Goal: Information Seeking & Learning: Find specific fact

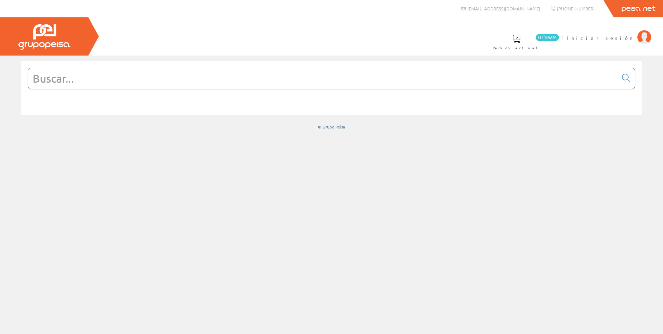
click at [88, 78] on input "text" at bounding box center [323, 78] width 590 height 21
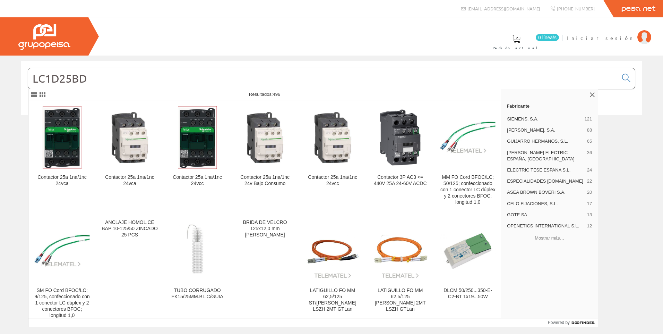
type input "LC1D25BD"
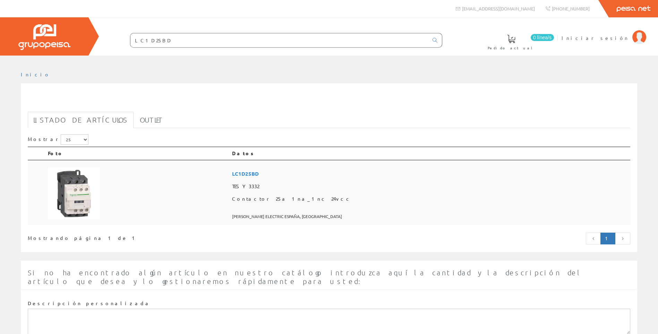
click at [77, 196] on img at bounding box center [74, 193] width 52 height 52
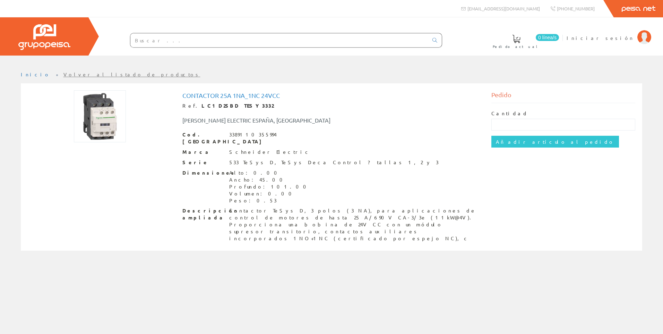
drag, startPoint x: 115, startPoint y: 113, endPoint x: 209, endPoint y: 109, distance: 94.5
click at [115, 113] on img at bounding box center [100, 116] width 52 height 52
click at [224, 94] on h1 "Contactor 25a 1na_1nc 24vcc" at bounding box center [332, 95] width 299 height 7
click at [63, 74] on link "Volver al listado de productos" at bounding box center [131, 74] width 137 height 6
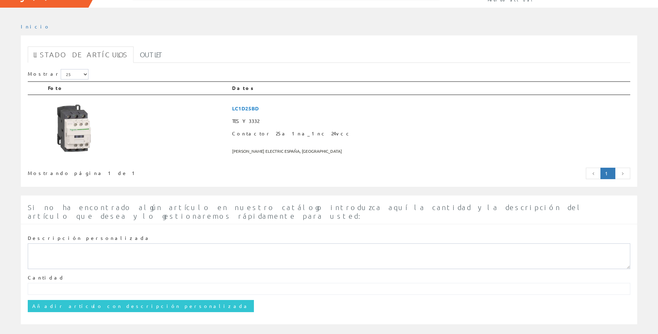
scroll to position [50, 0]
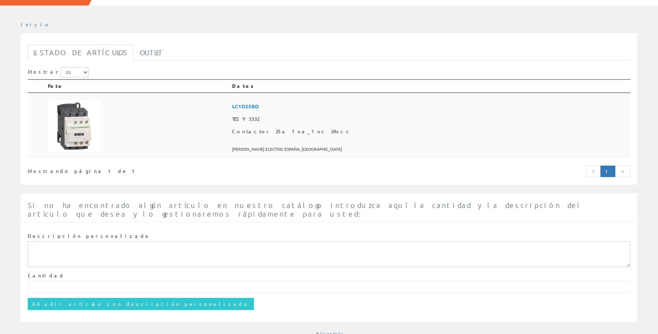
click at [325, 106] on span "LC1D25BD" at bounding box center [430, 106] width 396 height 13
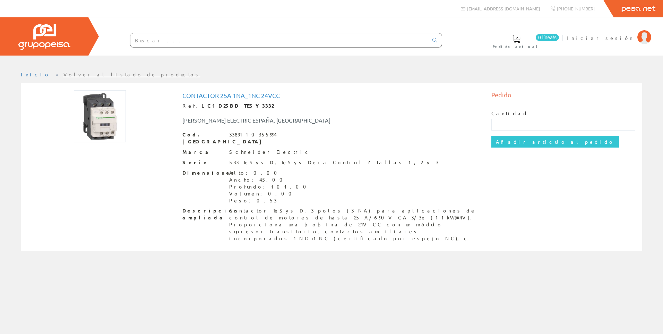
click at [647, 12] on link "Peisa Net" at bounding box center [638, 8] width 49 height 17
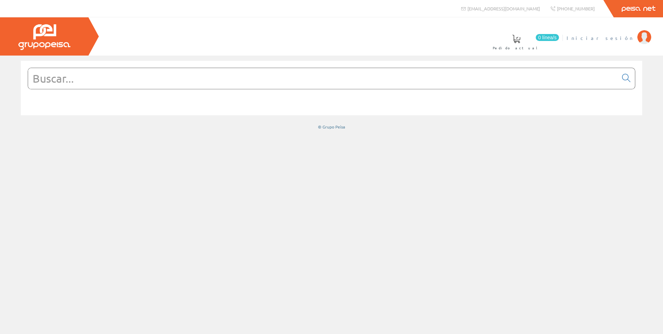
click at [641, 39] on img at bounding box center [645, 37] width 14 height 14
click at [69, 80] on input "text" at bounding box center [323, 78] width 590 height 21
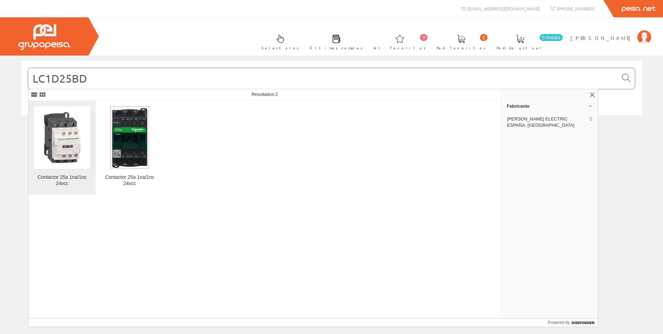
type input "LC1D25BD"
click at [74, 135] on img at bounding box center [62, 137] width 56 height 56
